Goal: Task Accomplishment & Management: Manage account settings

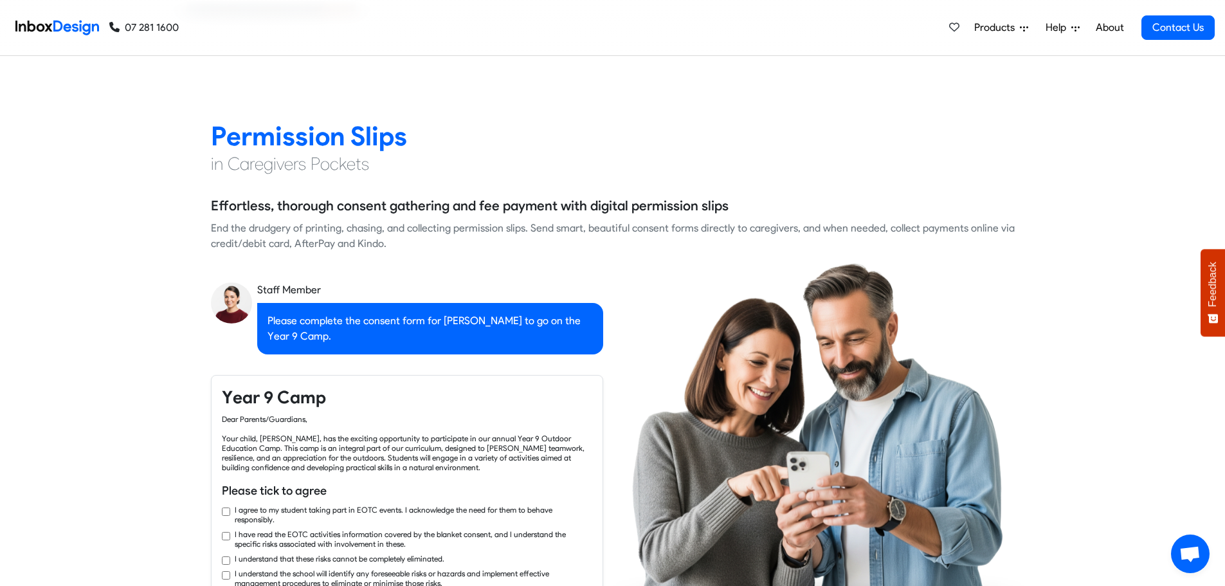
checkbox input "true"
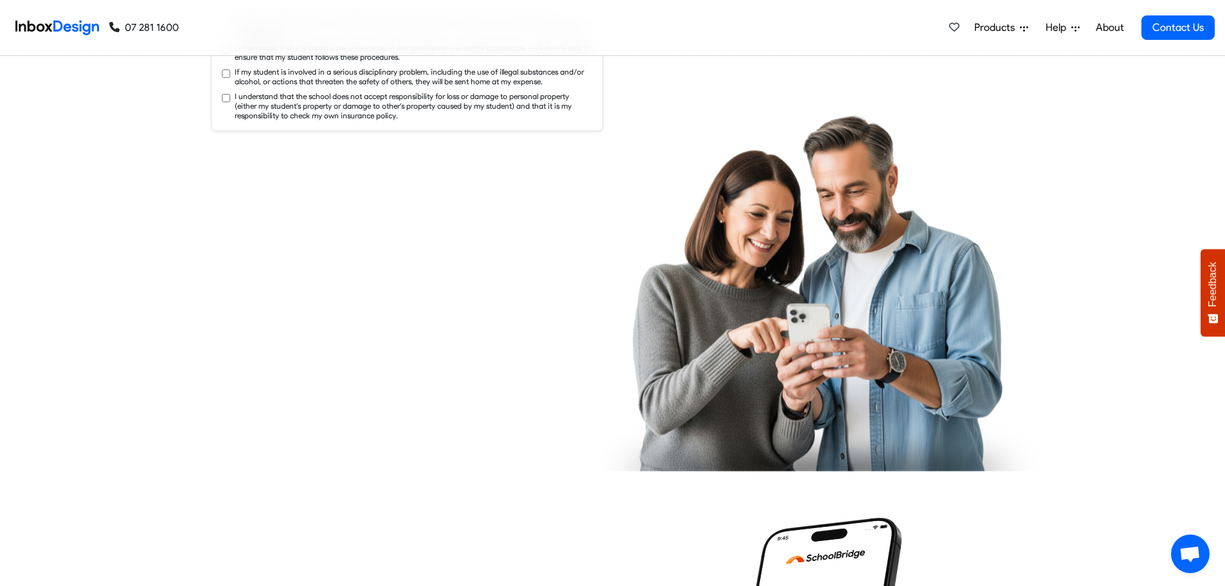
checkbox input "true"
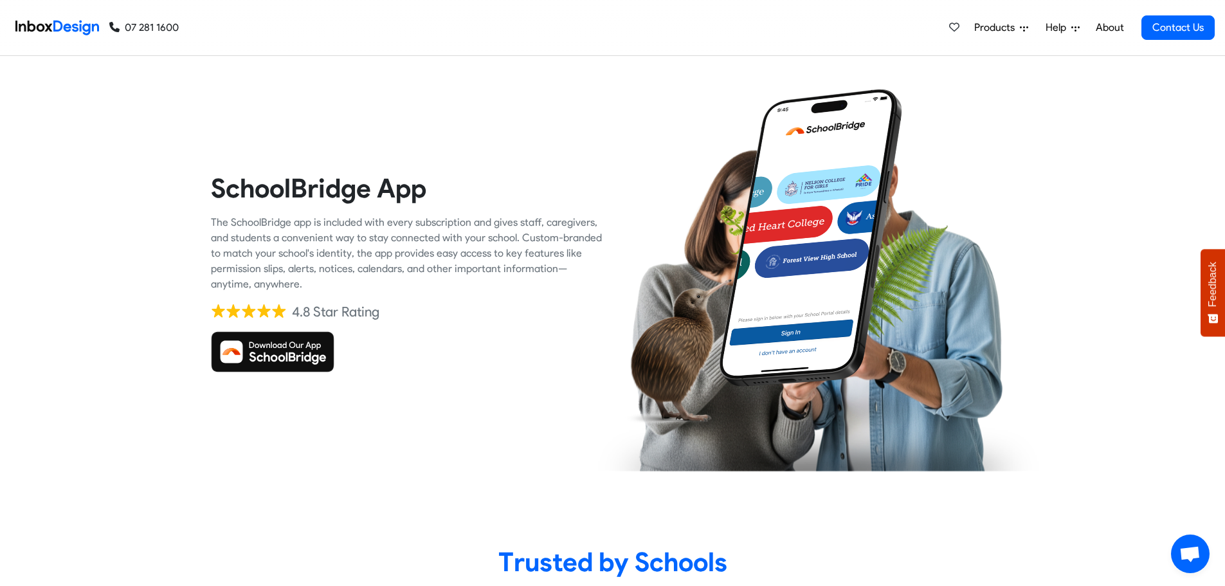
checkbox input "true"
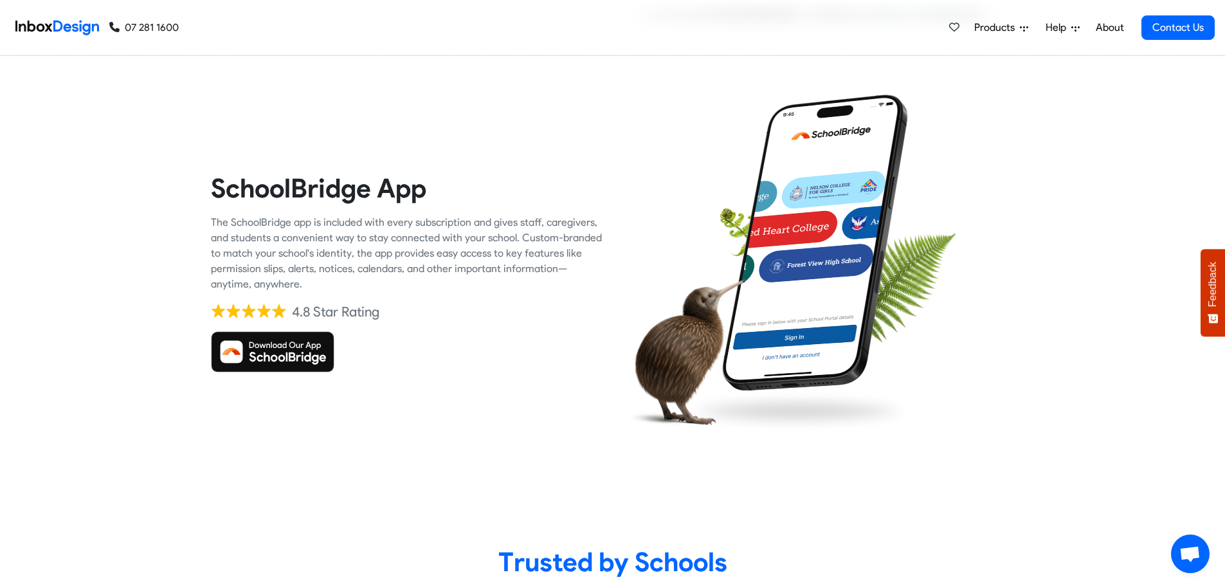
checkbox input "true"
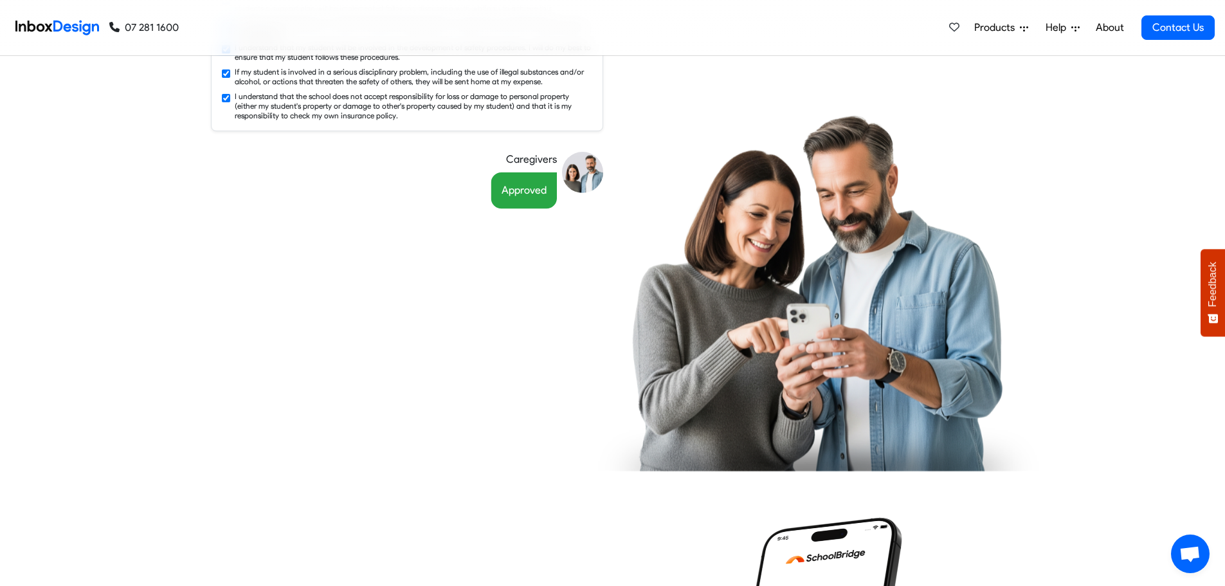
scroll to position [1286, 0]
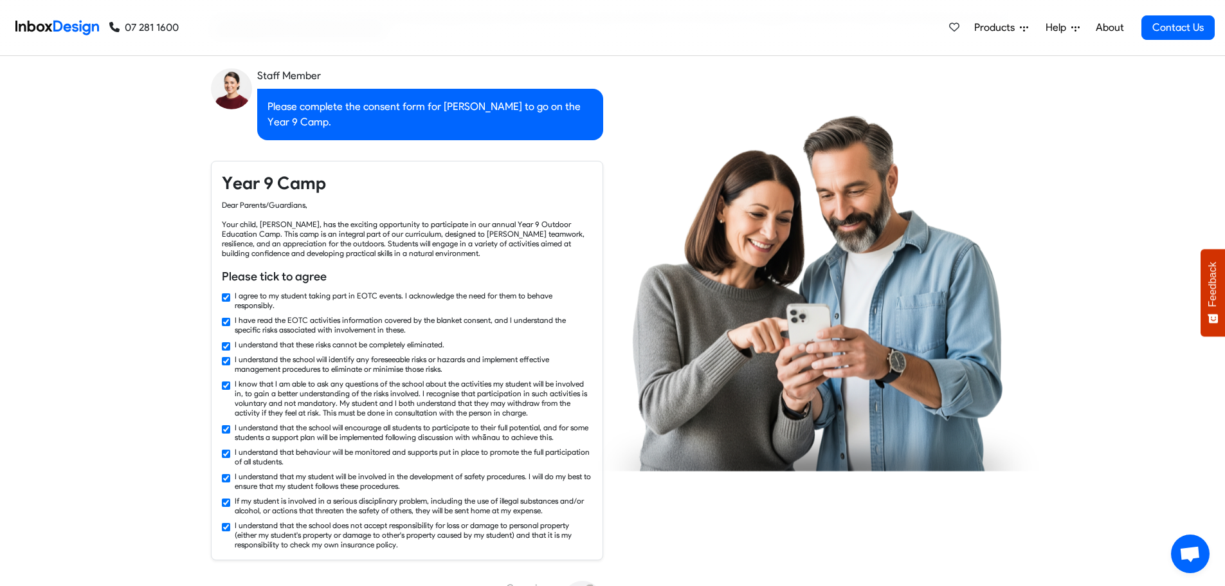
checkbox input "false"
checkbox input "true"
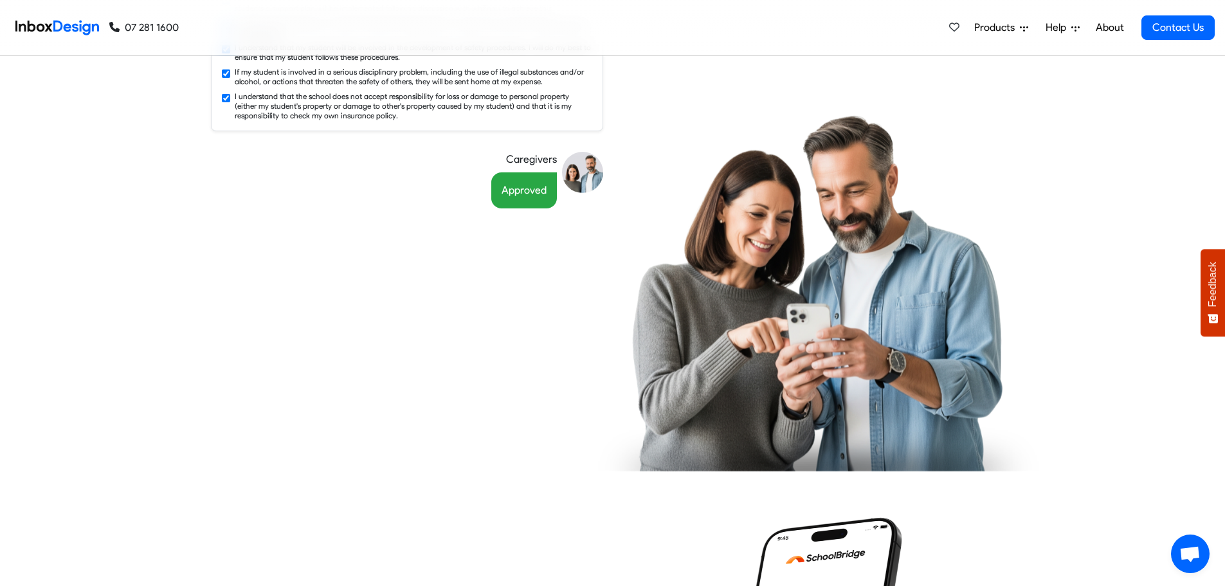
scroll to position [1072, 0]
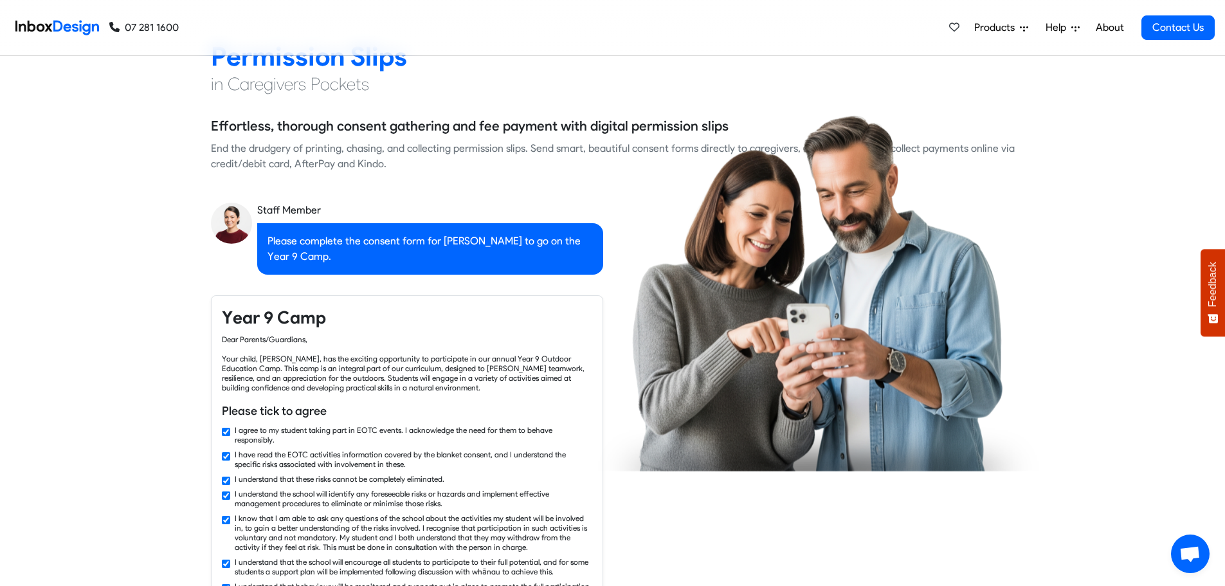
checkbox input "false"
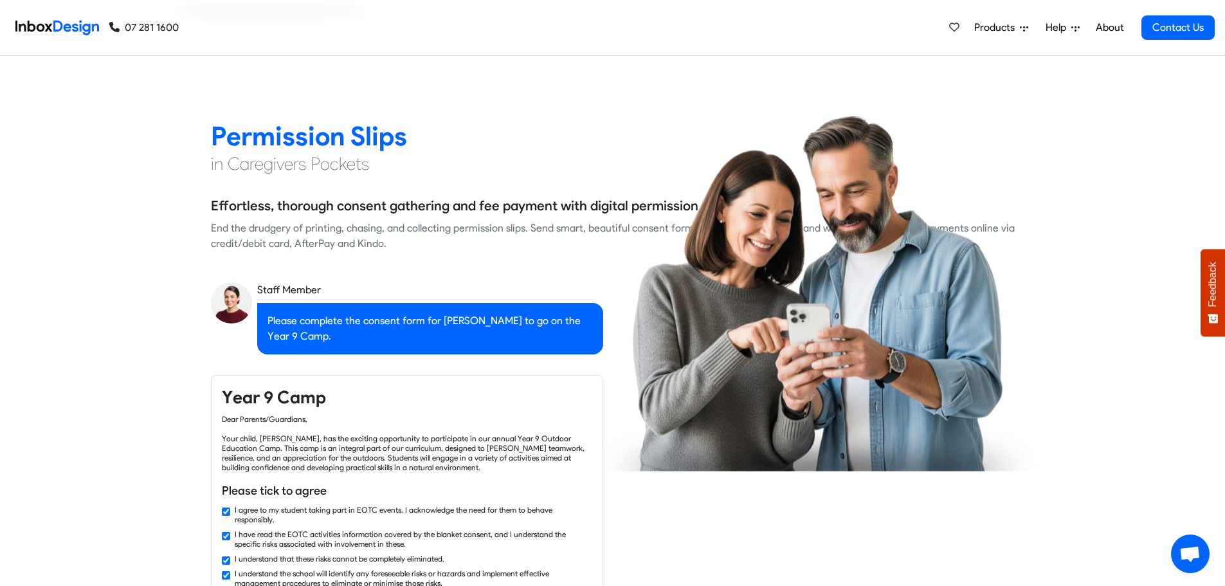
checkbox input "false"
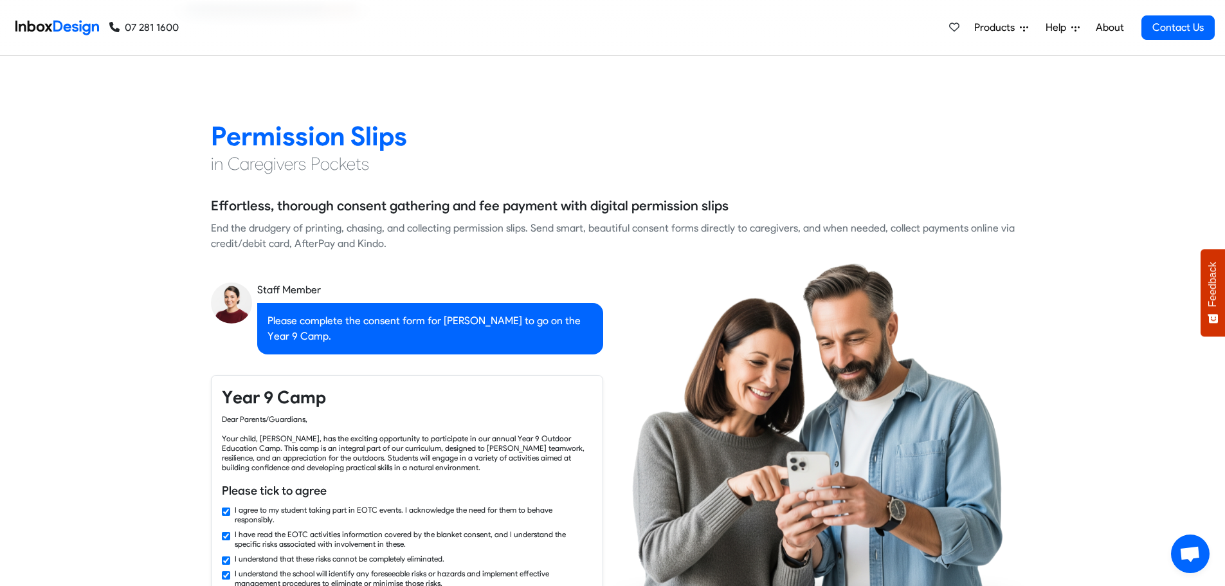
checkbox input "false"
checkbox input "true"
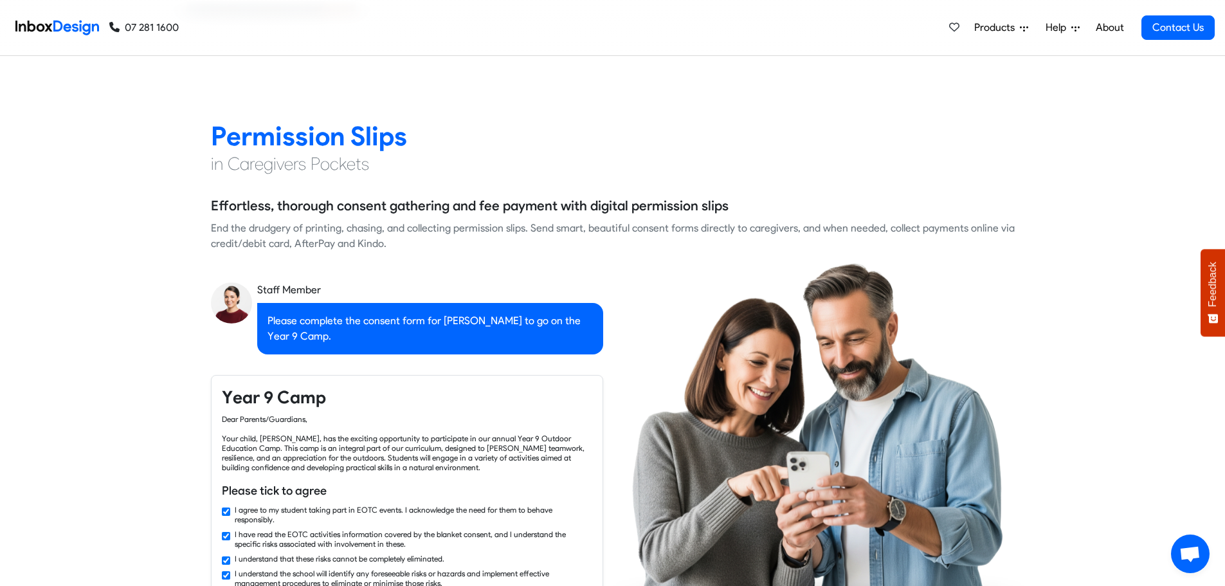
scroll to position [1500, 0]
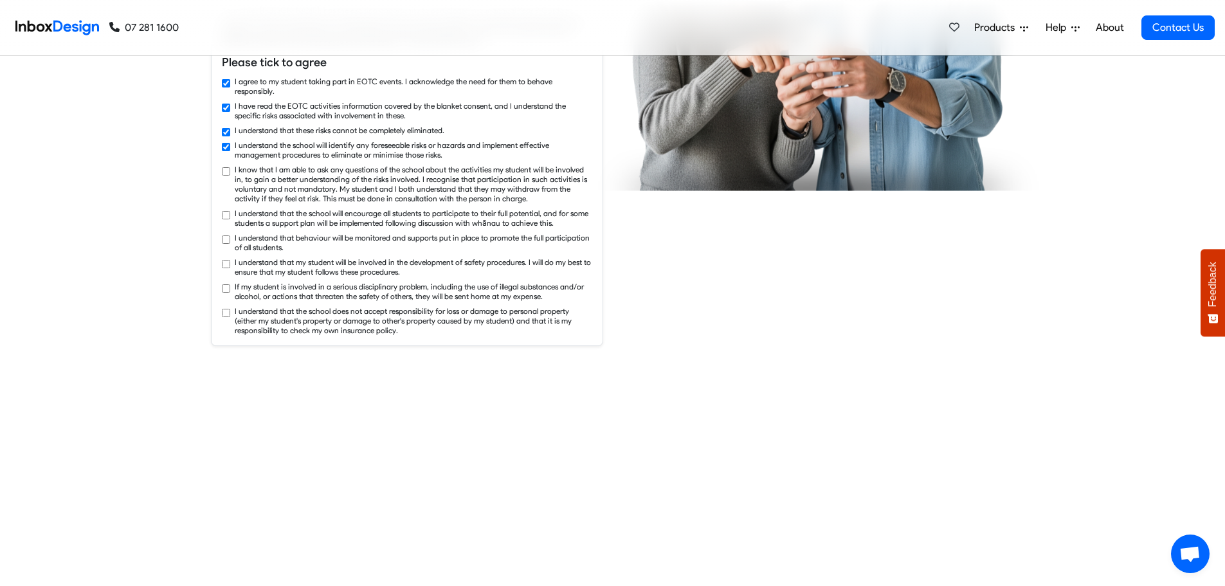
checkbox input "true"
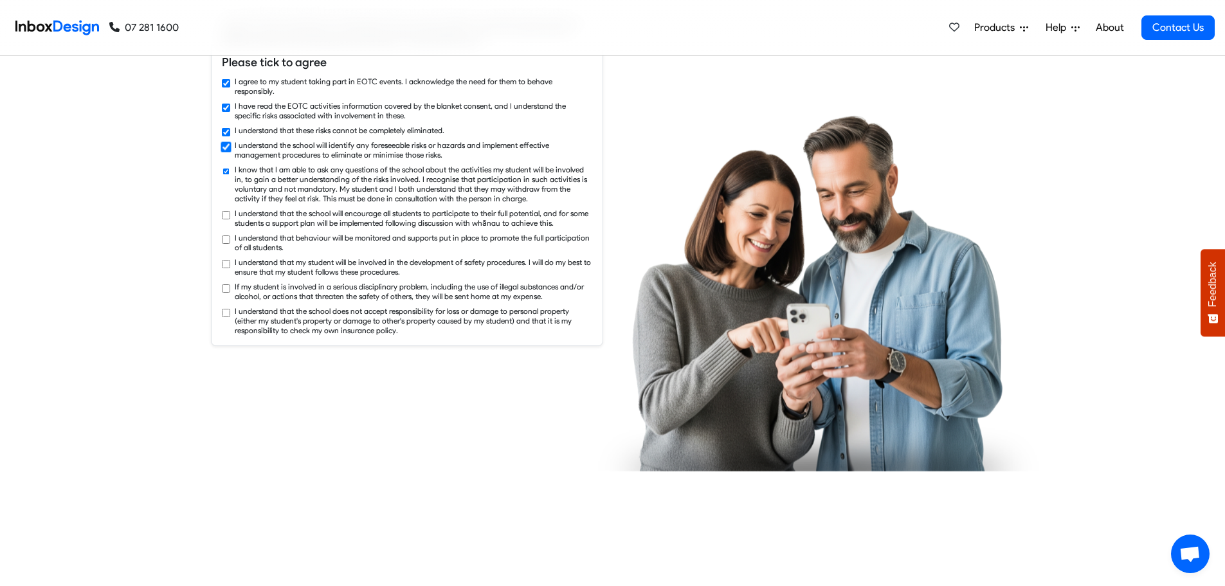
checkbox input "true"
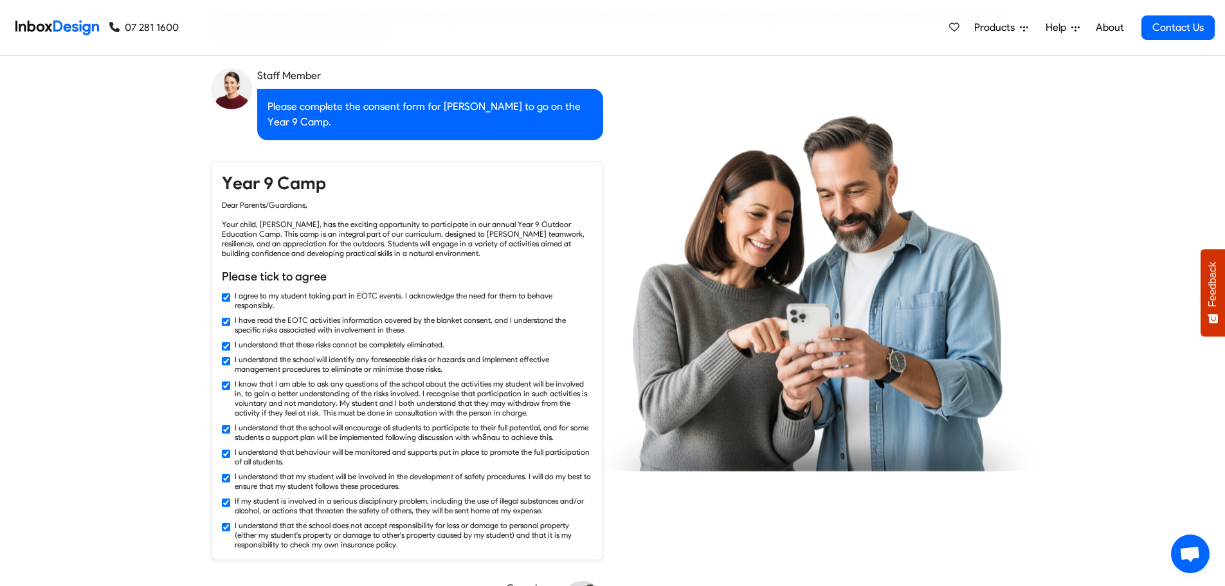
checkbox input "false"
checkbox input "true"
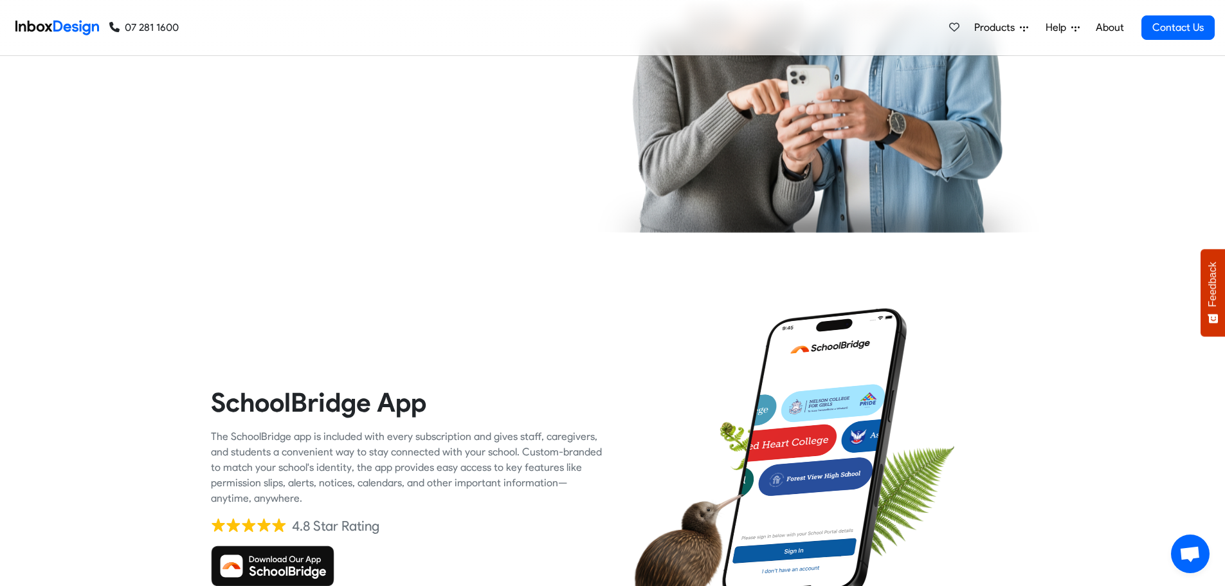
scroll to position [2143, 0]
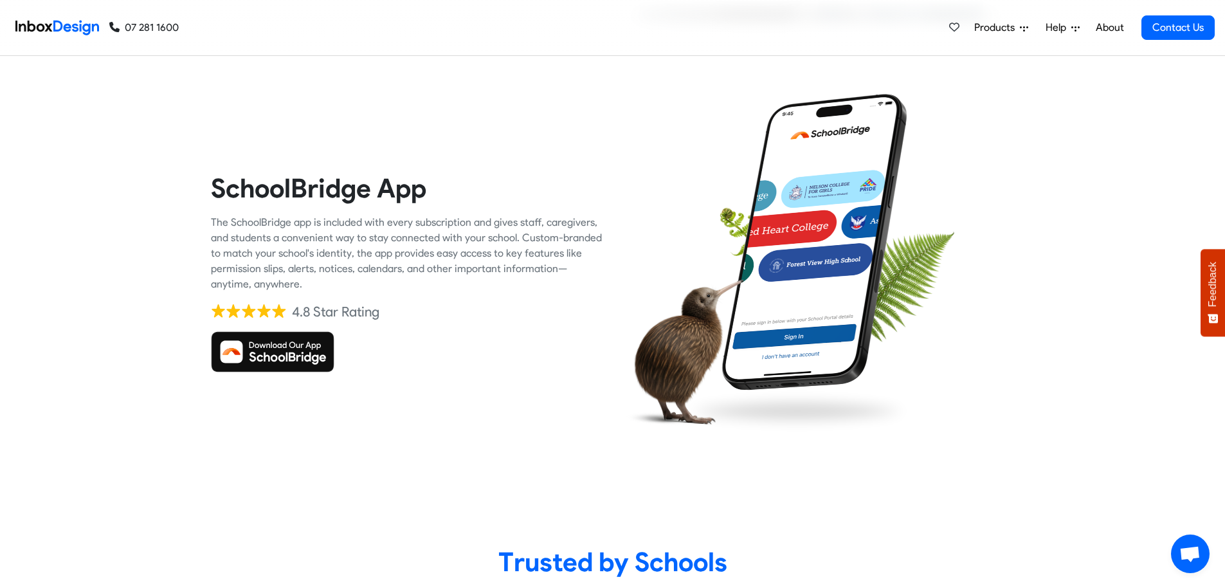
checkbox input "true"
